Goal: Task Accomplishment & Management: Manage account settings

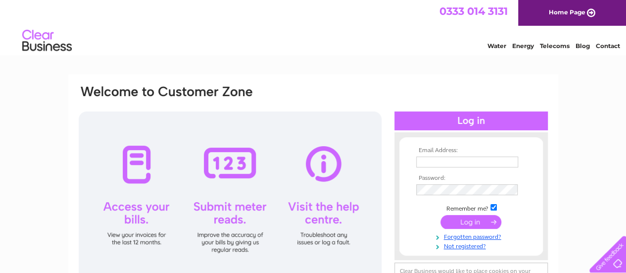
type input "[EMAIL_ADDRESS][DOMAIN_NAME]"
click at [472, 217] on input "submit" at bounding box center [471, 222] width 61 height 14
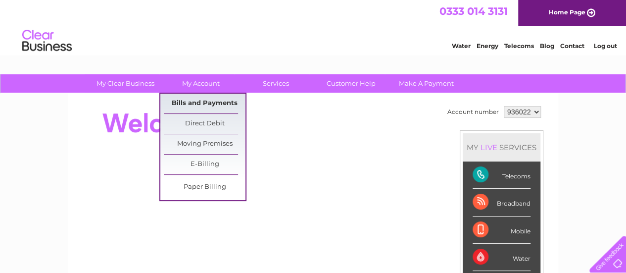
click at [195, 102] on link "Bills and Payments" at bounding box center [205, 104] width 82 height 20
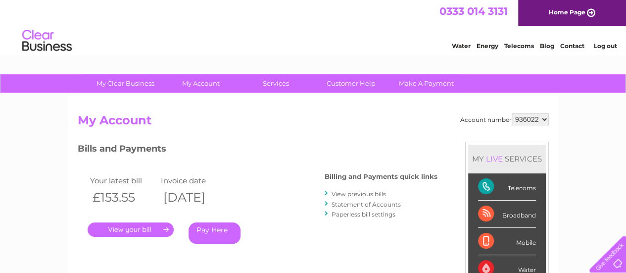
click at [148, 227] on link "." at bounding box center [131, 229] width 86 height 14
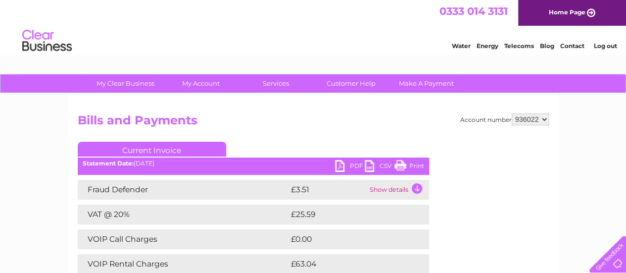
click at [345, 167] on link "PDF" at bounding box center [350, 167] width 30 height 14
